Goal: Register for event/course

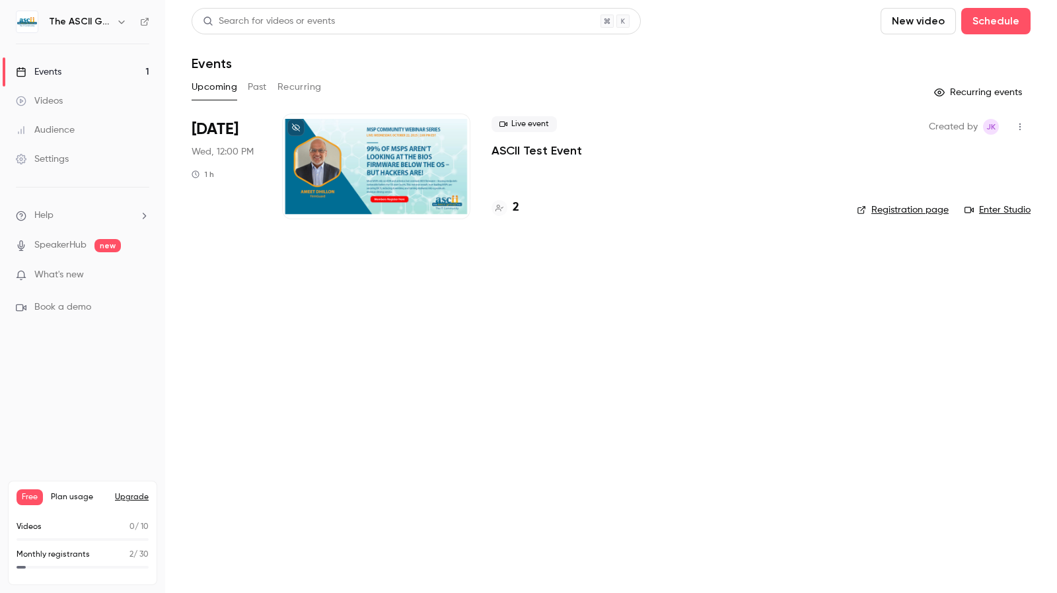
click at [379, 165] on div at bounding box center [376, 167] width 188 height 106
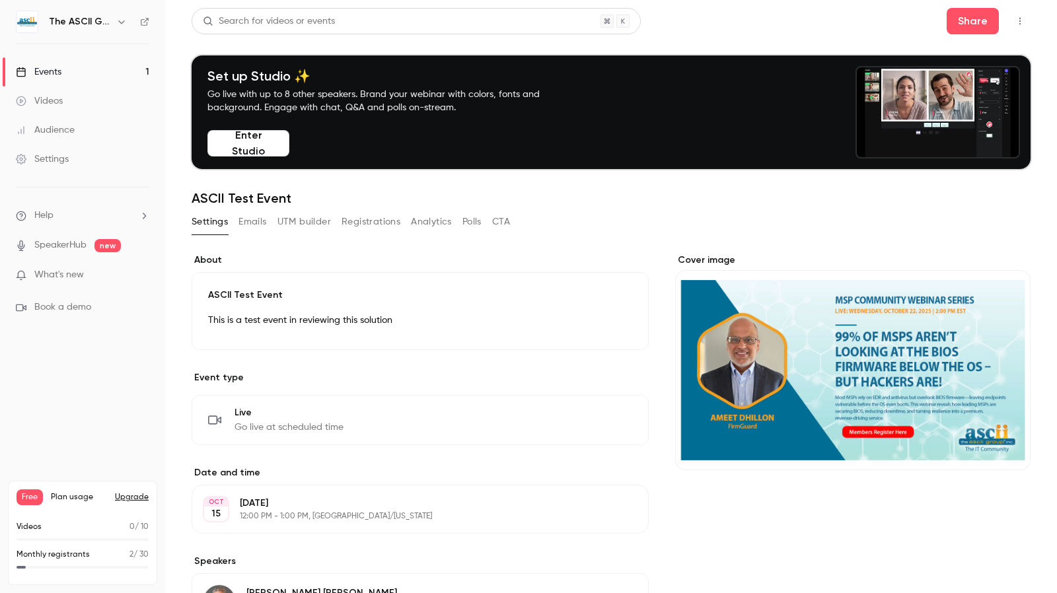
click at [260, 149] on button "Enter Studio" at bounding box center [248, 143] width 82 height 26
